Goal: Information Seeking & Learning: Learn about a topic

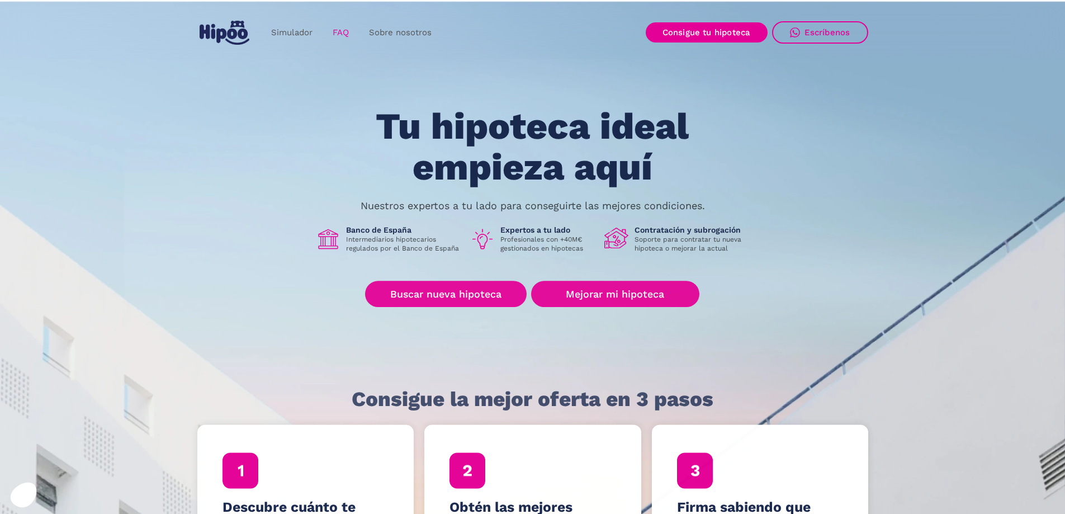
click at [334, 25] on link "FAQ" at bounding box center [341, 33] width 36 height 22
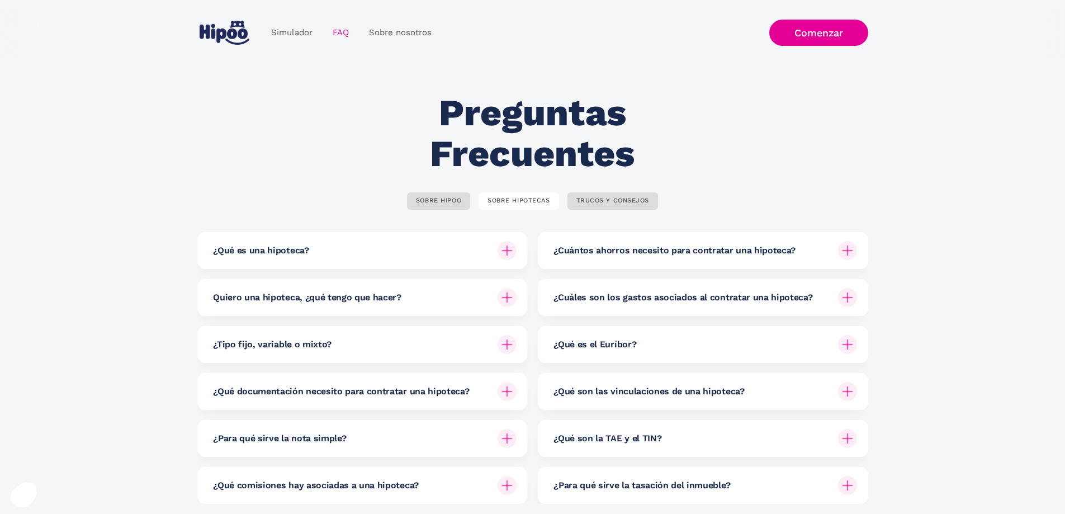
click at [738, 296] on h6 "¿Cuáles son los gastos asociados al contratar una hipoteca?" at bounding box center [682, 297] width 259 height 12
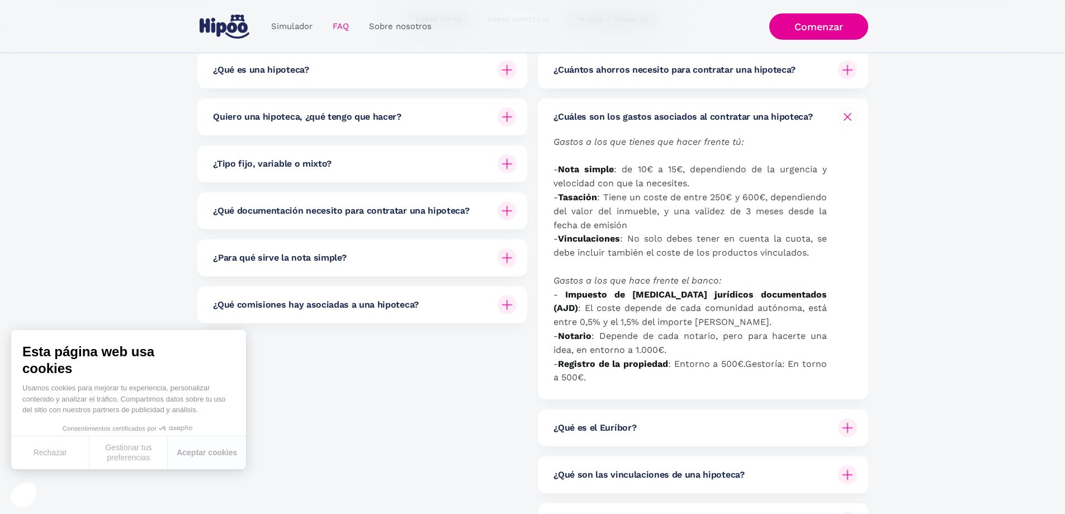
scroll to position [224, 0]
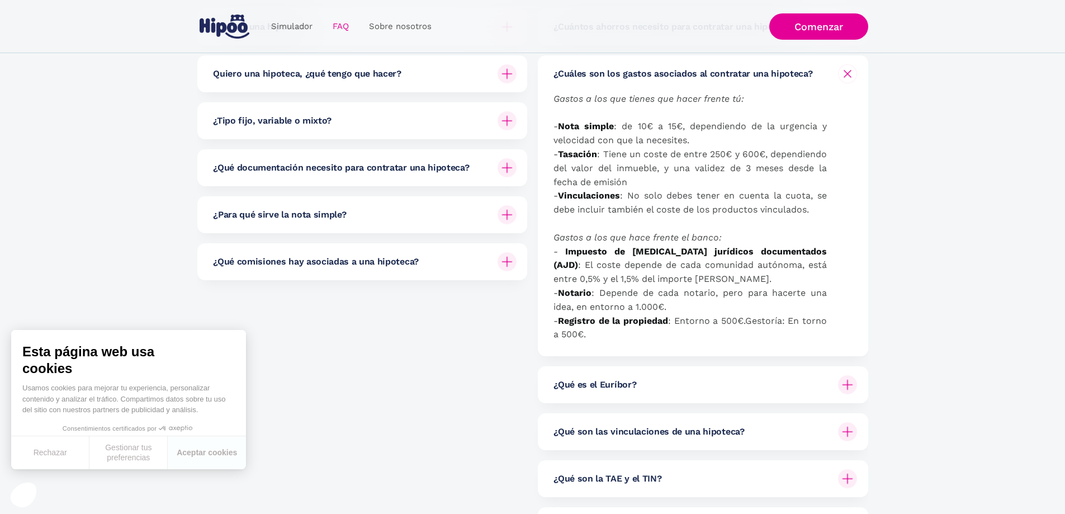
click at [437, 257] on div "¿Qué comisiones hay asociadas a una hipoteca?" at bounding box center [365, 261] width 304 height 37
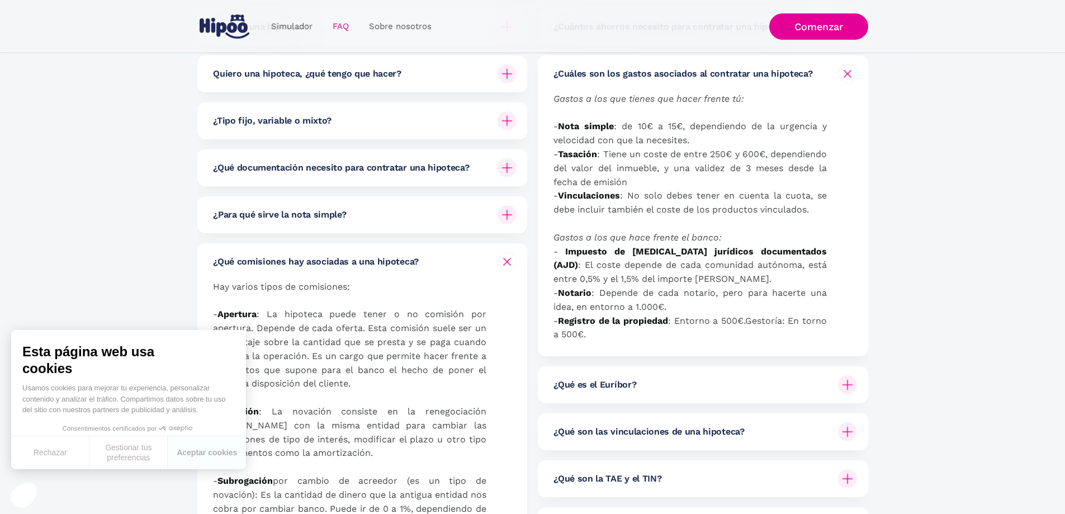
click at [437, 257] on div "¿Qué comisiones hay asociadas a una hipoteca?" at bounding box center [365, 261] width 304 height 37
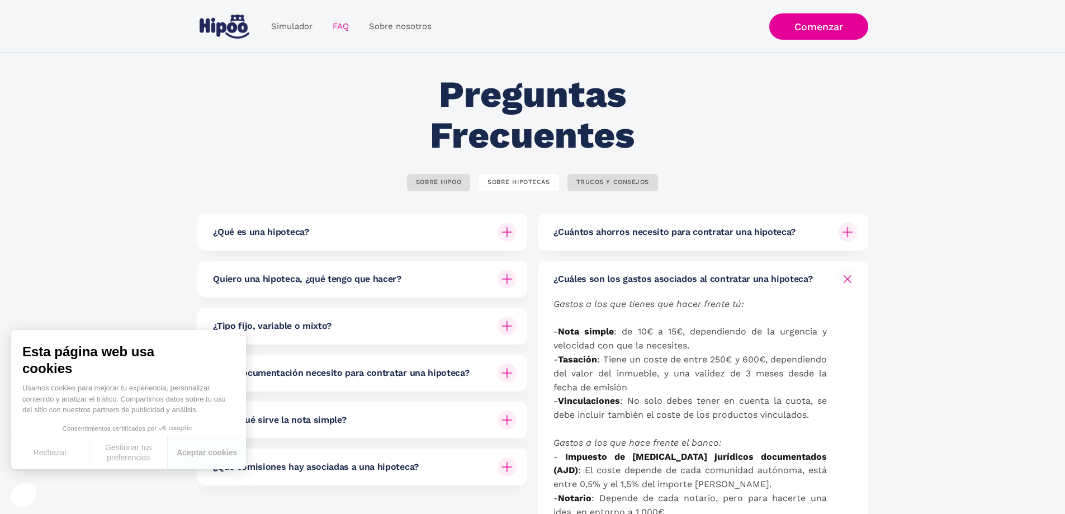
scroll to position [0, 0]
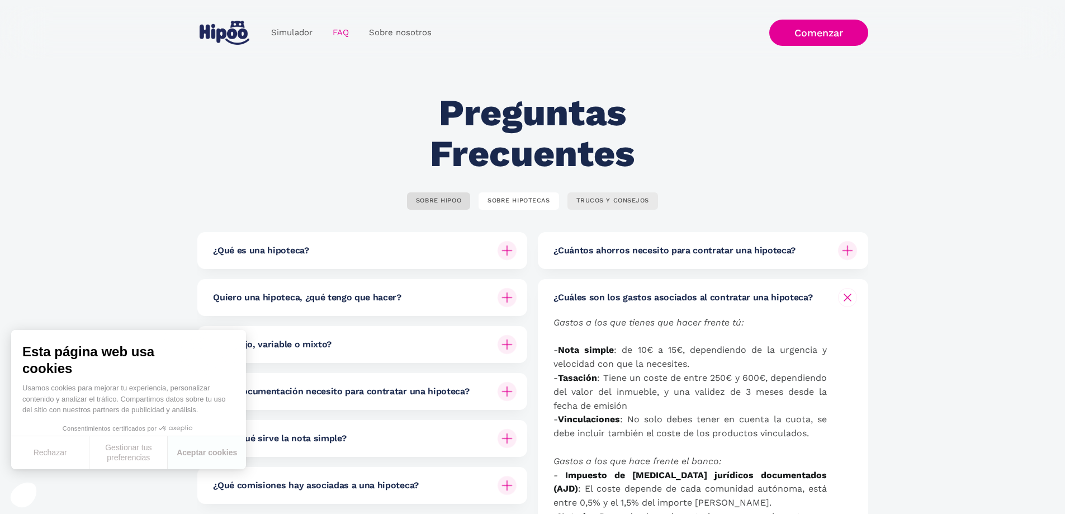
click at [597, 199] on div "TRUCOS Y CONSEJOS" at bounding box center [612, 201] width 73 height 8
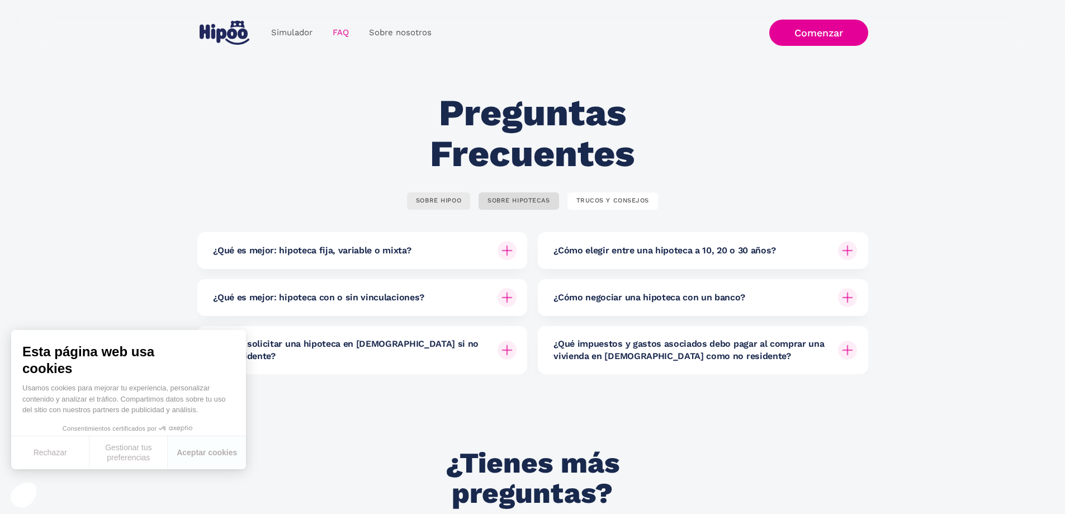
click at [451, 202] on div "SOBRE HIPOO" at bounding box center [438, 201] width 45 height 8
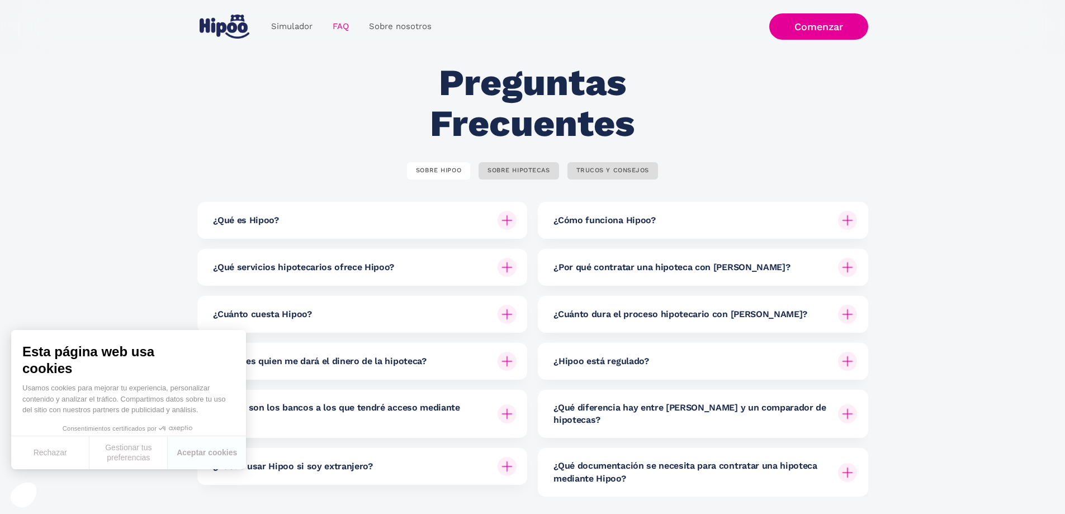
scroll to position [56, 0]
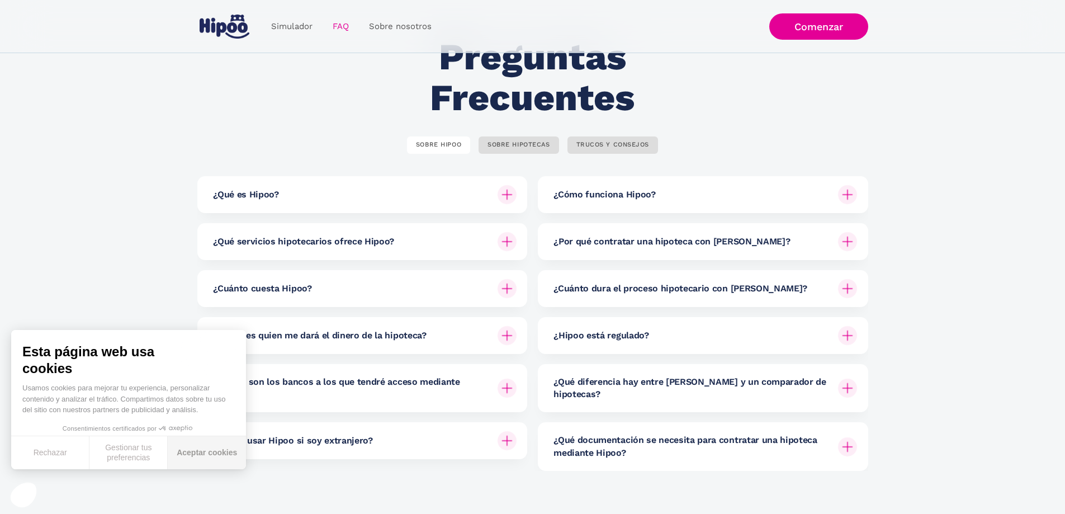
click at [202, 450] on button "Aceptar cookies" at bounding box center [207, 452] width 78 height 33
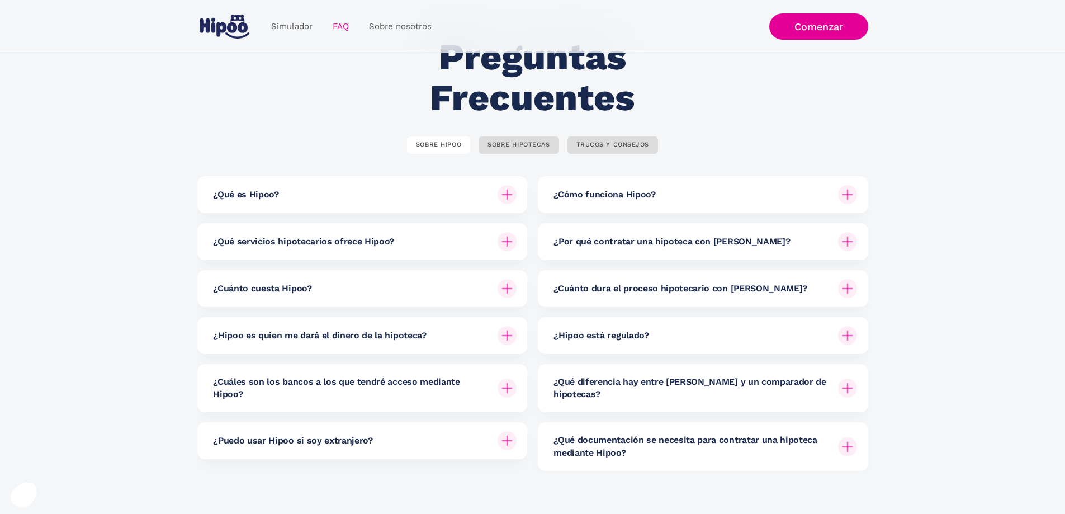
click at [327, 291] on div "¿Cuánto cuesta Hipoo?" at bounding box center [365, 288] width 304 height 37
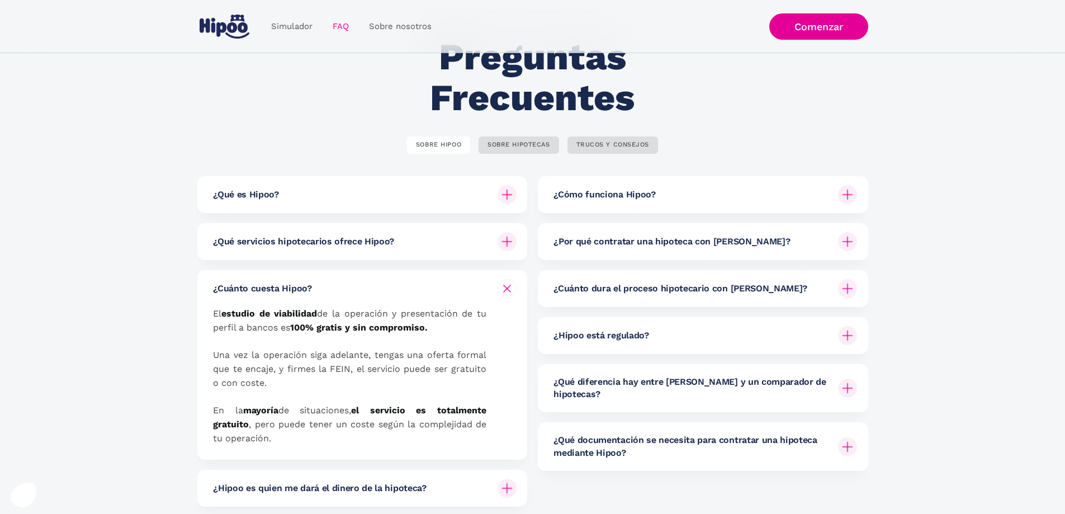
click at [639, 390] on div "¿Qué diferencia hay entre [PERSON_NAME] y un comparador de hipotecas?" at bounding box center [705, 388] width 304 height 48
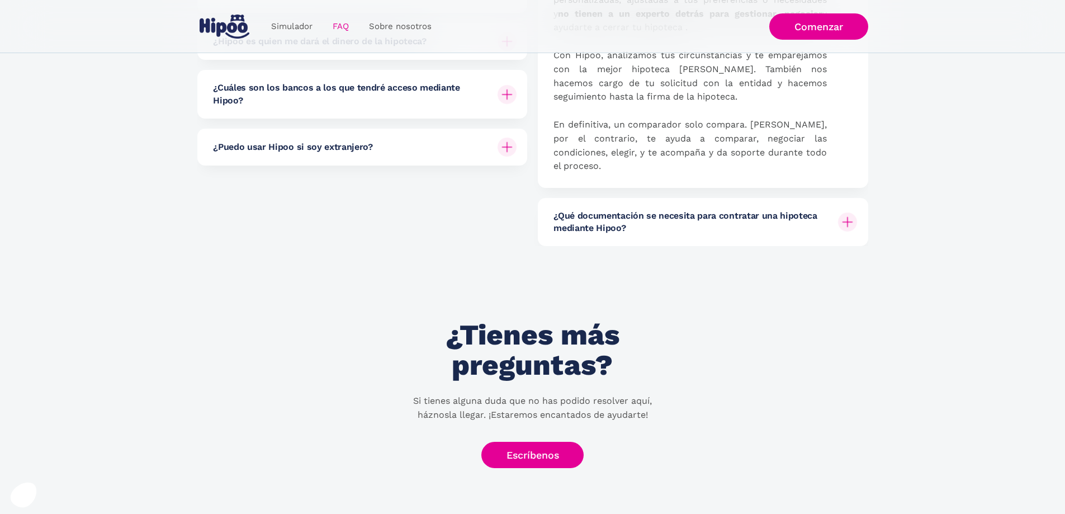
scroll to position [503, 0]
